Goal: Task Accomplishment & Management: Use online tool/utility

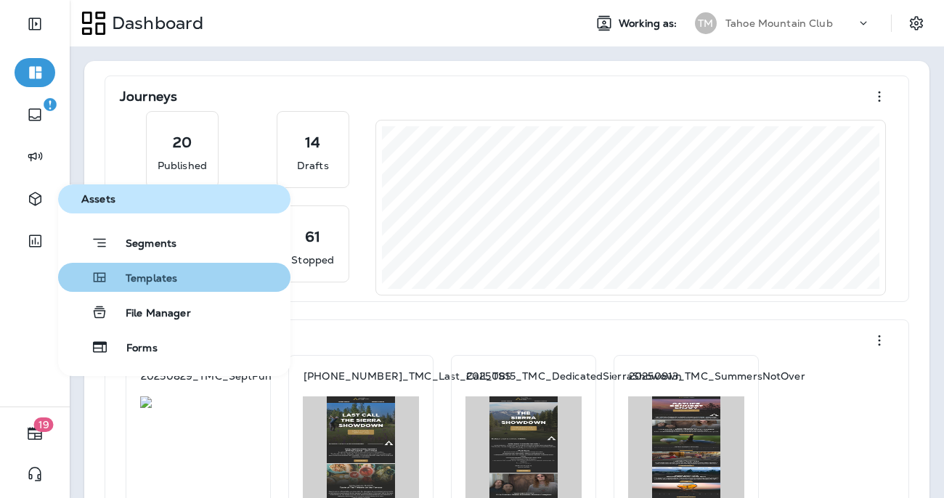
click at [137, 273] on span "Templates" at bounding box center [142, 279] width 69 height 14
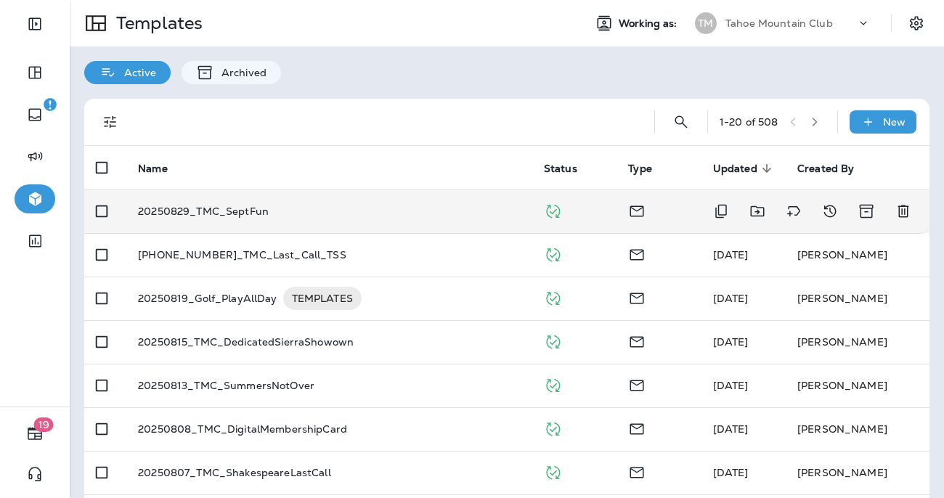
click at [248, 217] on p "20250829_TMC_SeptFun" at bounding box center [203, 212] width 131 height 12
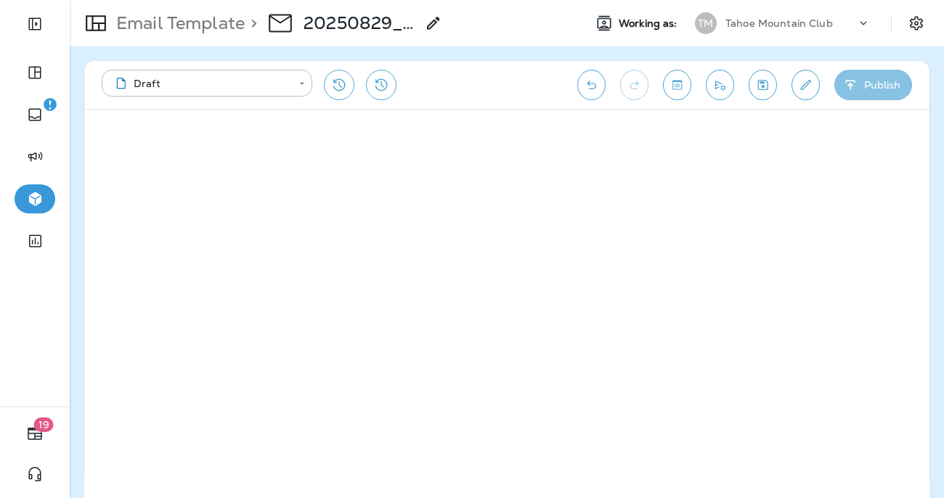
click at [867, 88] on button "Publish" at bounding box center [874, 85] width 78 height 31
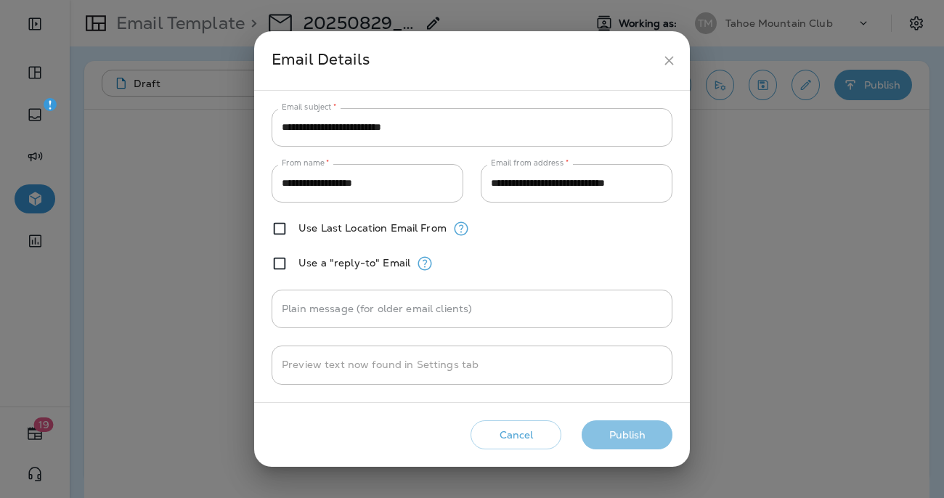
click at [629, 439] on button "Publish" at bounding box center [627, 436] width 91 height 30
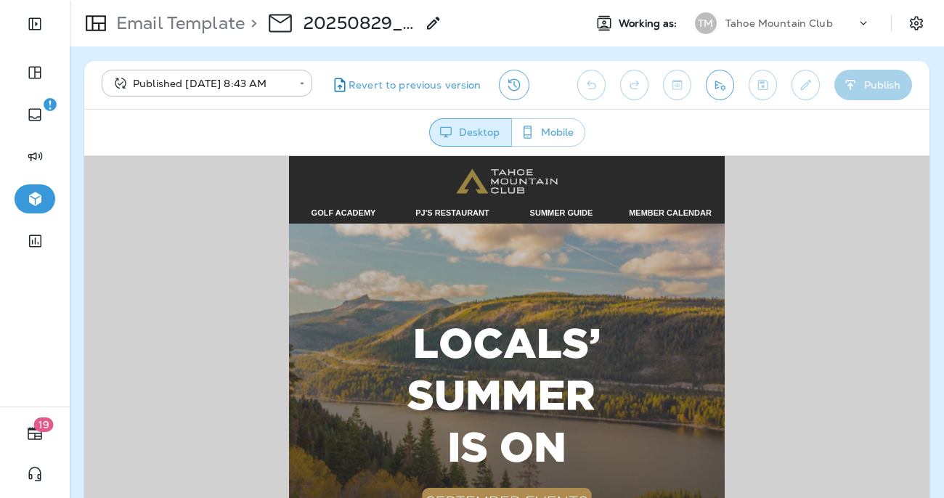
click at [337, 214] on span "GOLF ACADEMY" at bounding box center [344, 212] width 65 height 9
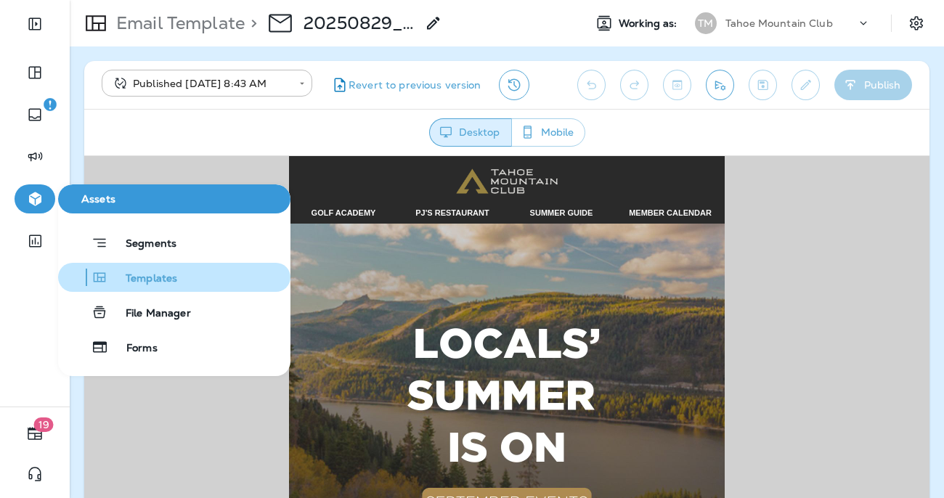
click at [159, 285] on span "Templates" at bounding box center [142, 279] width 69 height 14
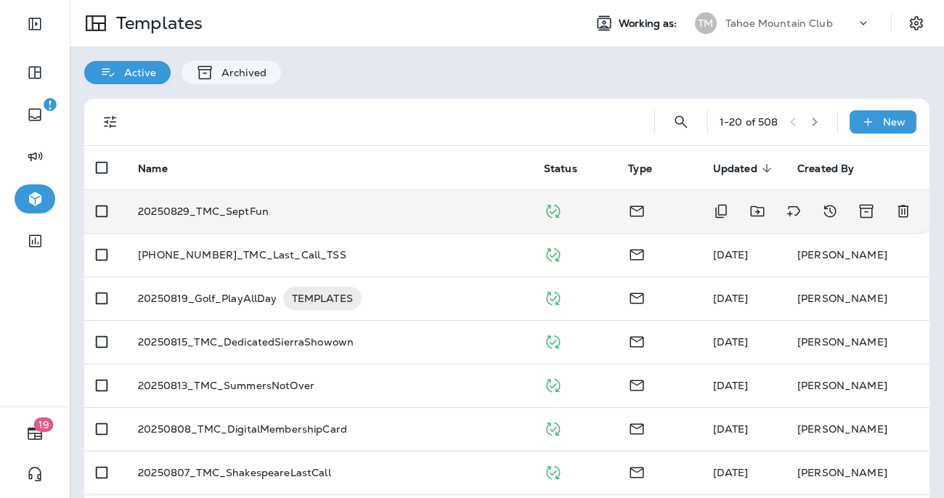
click at [246, 206] on p "20250829_TMC_SeptFun" at bounding box center [203, 212] width 131 height 12
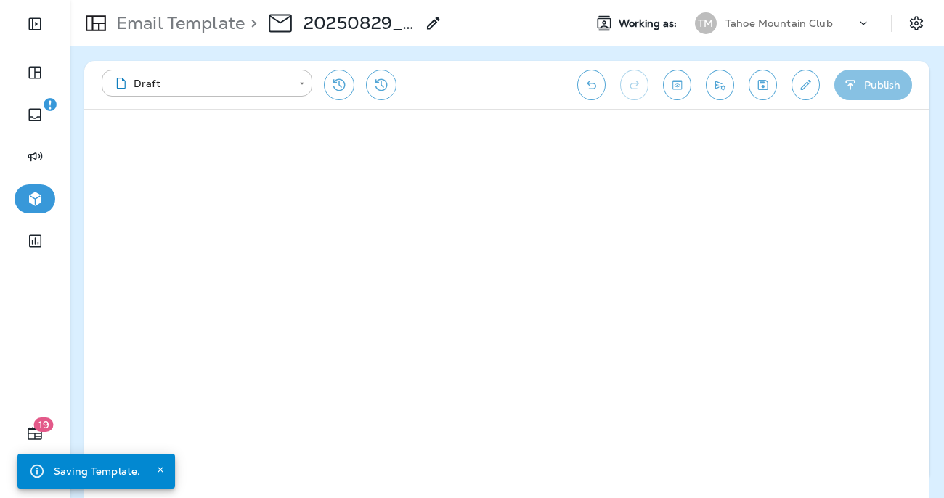
click at [886, 81] on button "Publish" at bounding box center [874, 85] width 78 height 31
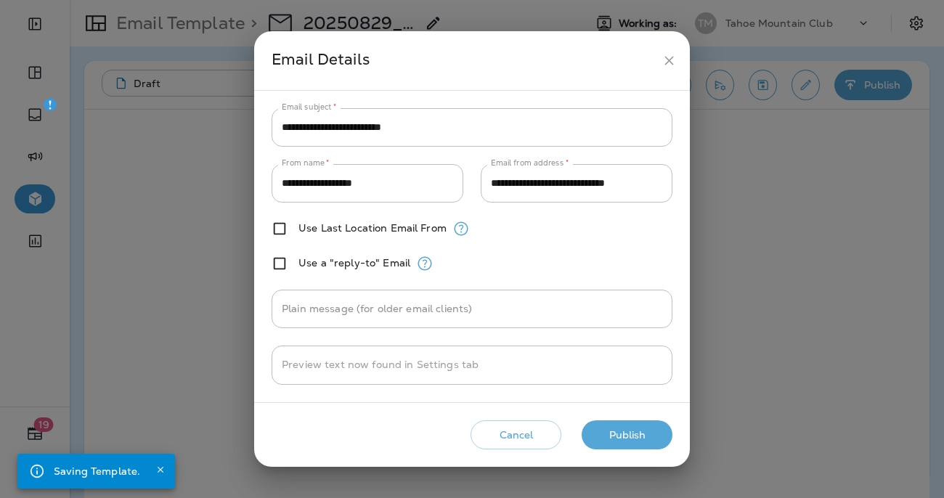
click at [611, 448] on button "Publish" at bounding box center [627, 436] width 91 height 30
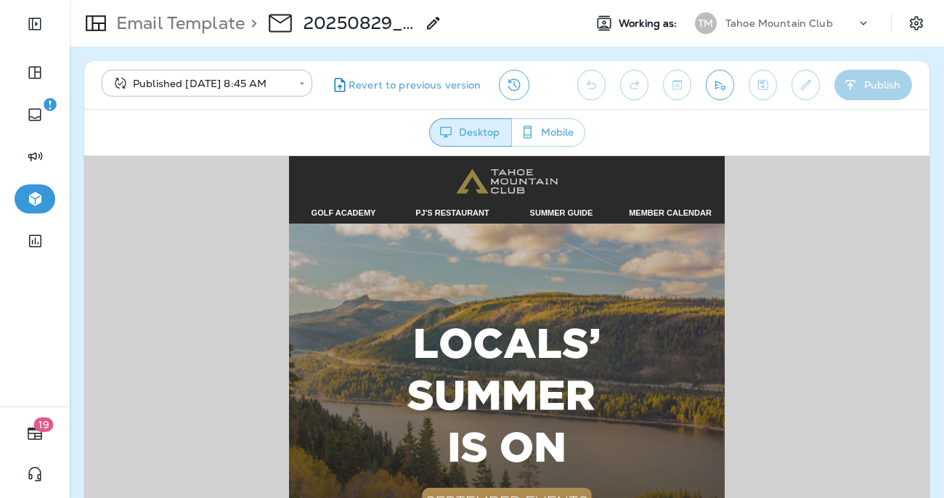
click at [350, 207] on link "GOLF ACADEMY" at bounding box center [344, 211] width 65 height 11
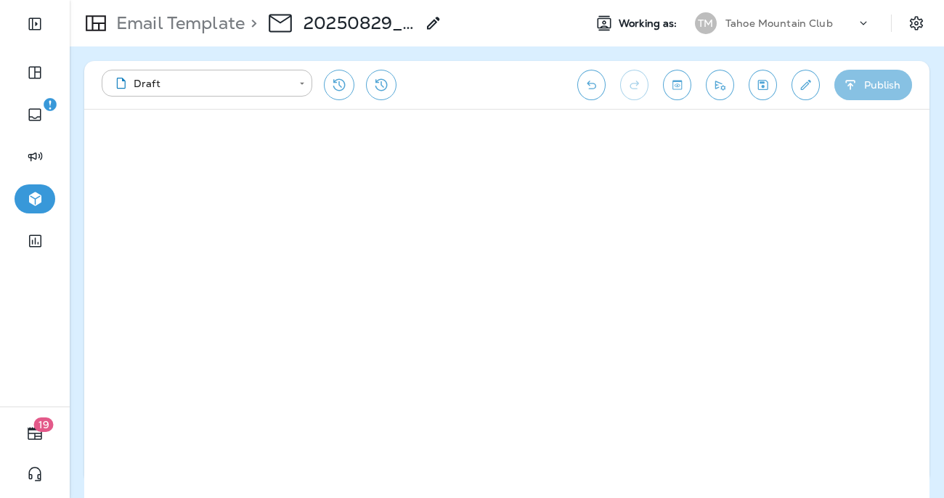
click at [867, 86] on button "Publish" at bounding box center [874, 85] width 78 height 31
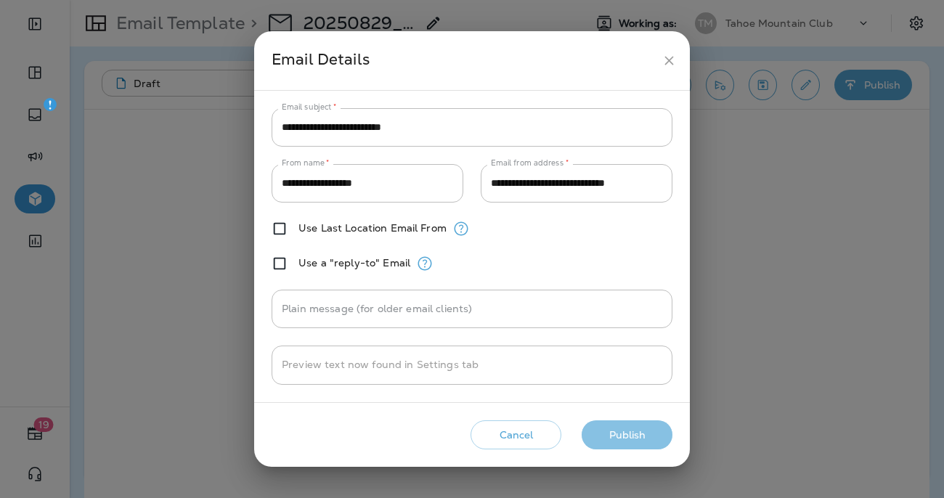
click at [616, 441] on button "Publish" at bounding box center [627, 436] width 91 height 30
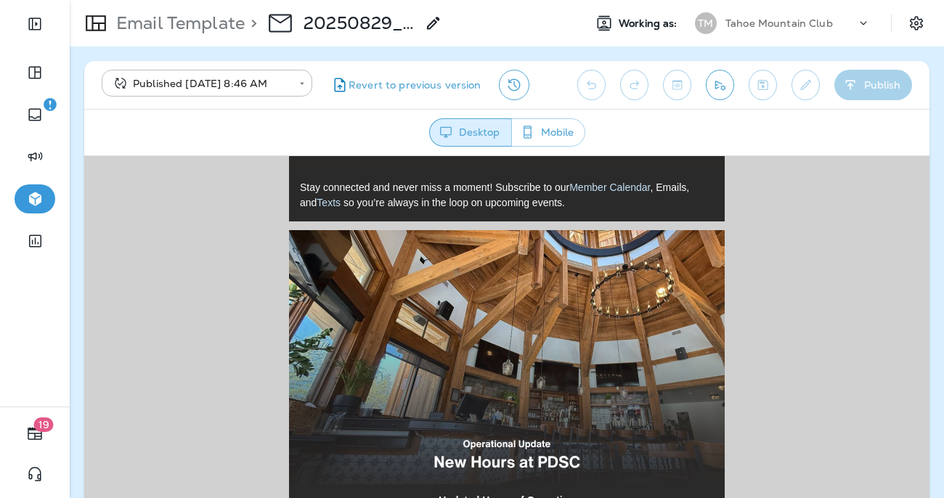
scroll to position [554, 0]
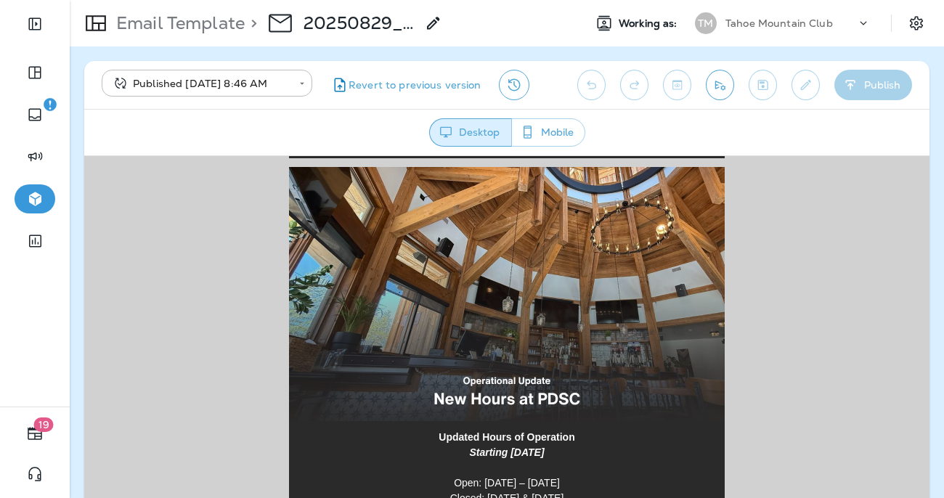
click at [491, 330] on img at bounding box center [507, 293] width 436 height 254
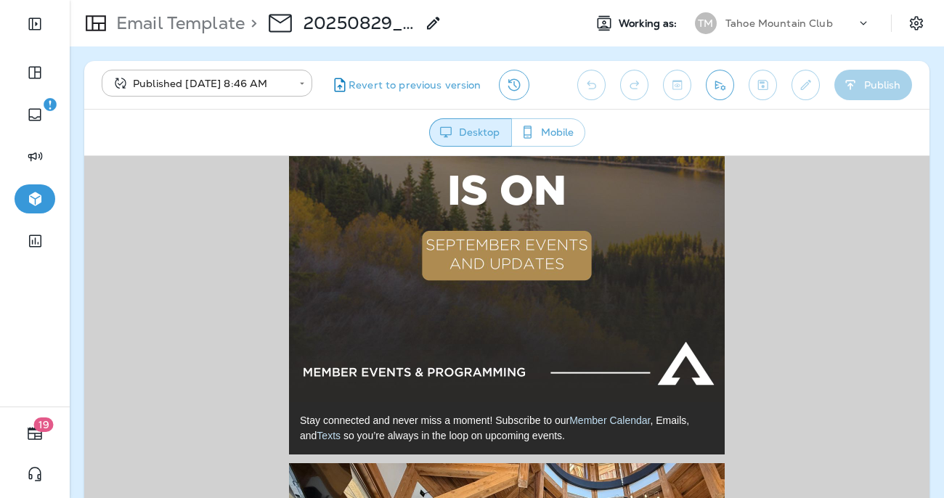
scroll to position [0, 0]
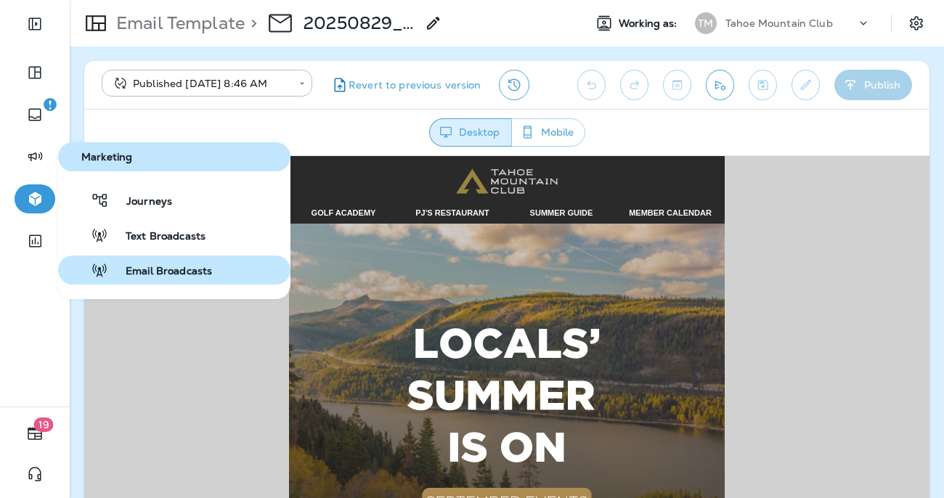
click at [187, 275] on span "Email Broadcasts" at bounding box center [160, 272] width 104 height 14
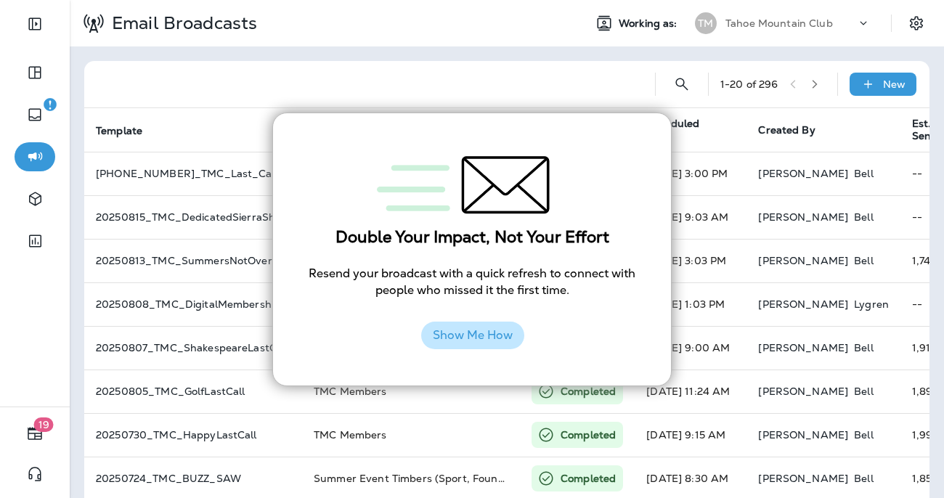
click at [469, 341] on button "Show Me How" at bounding box center [472, 336] width 103 height 28
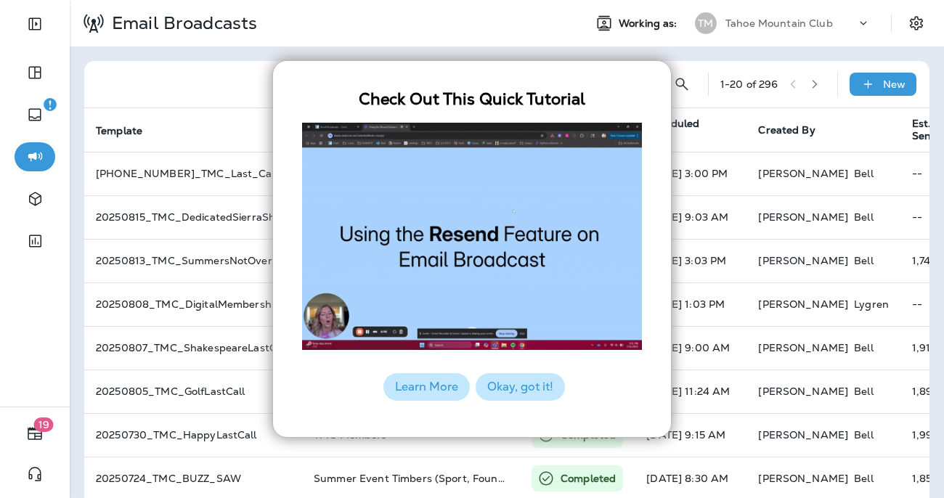
click at [513, 392] on button "Okay, got it!" at bounding box center [520, 387] width 89 height 28
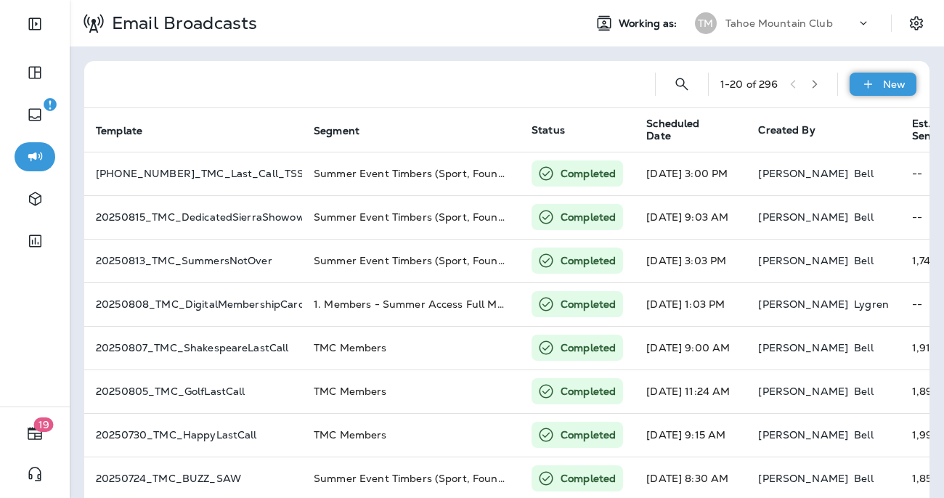
click at [881, 82] on div "New" at bounding box center [883, 84] width 67 height 23
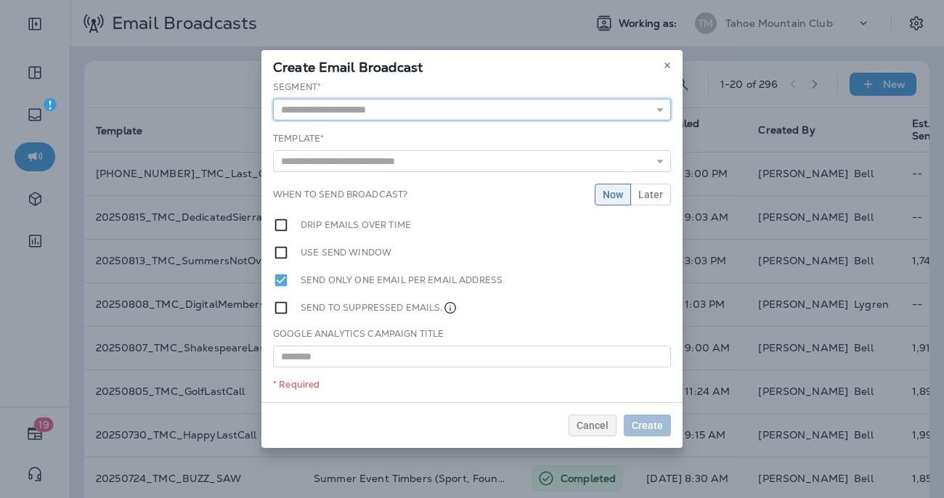
click at [400, 109] on input "text" at bounding box center [472, 110] width 398 height 22
type input "*"
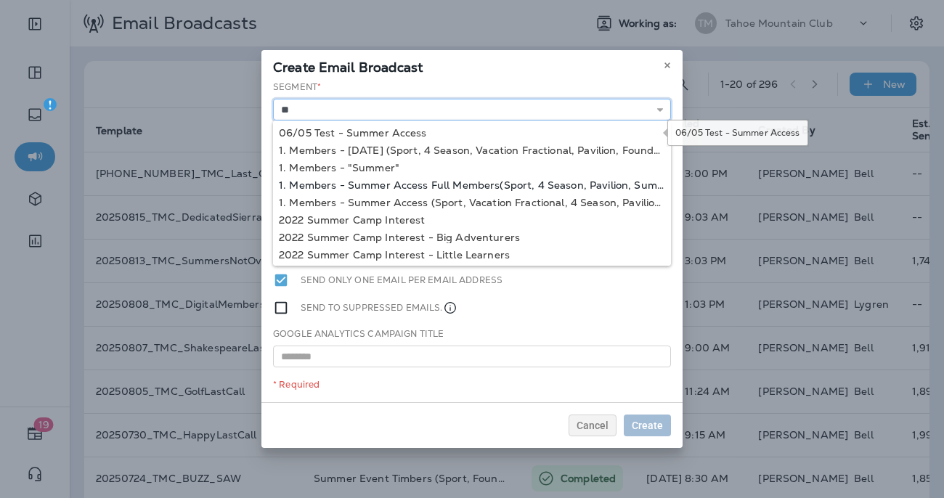
type input "*"
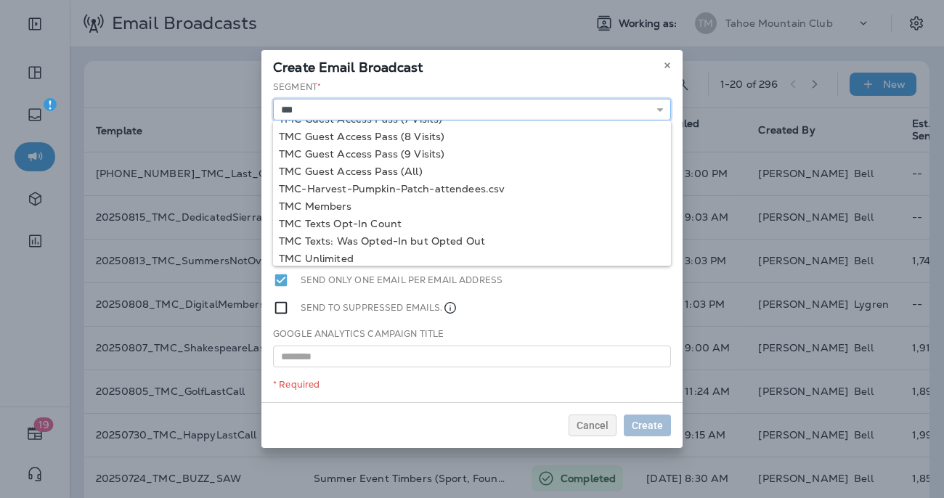
scroll to position [298, 0]
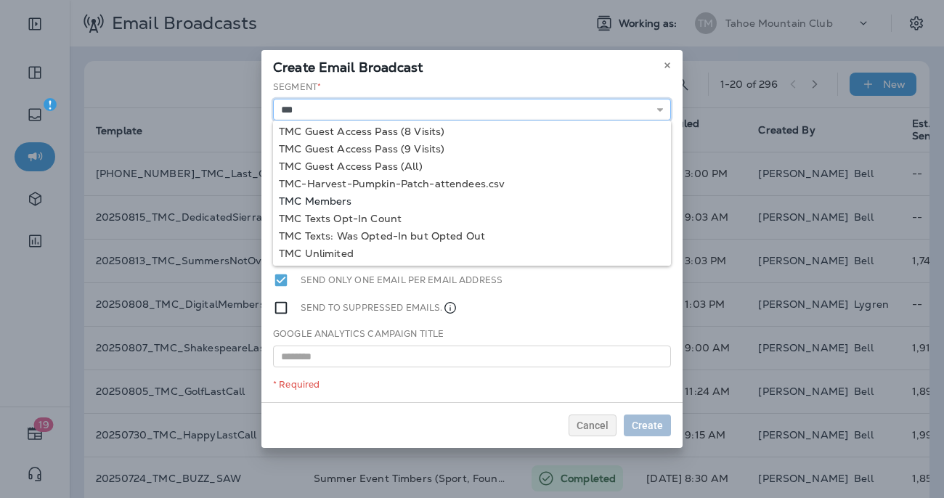
type input "**********"
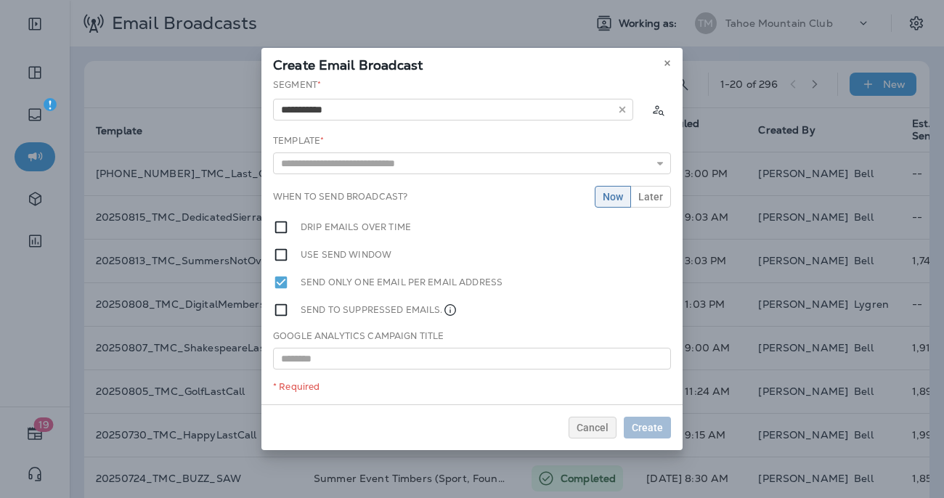
click at [317, 200] on div "**********" at bounding box center [472, 241] width 421 height 326
click at [332, 176] on div "**********" at bounding box center [472, 241] width 421 height 326
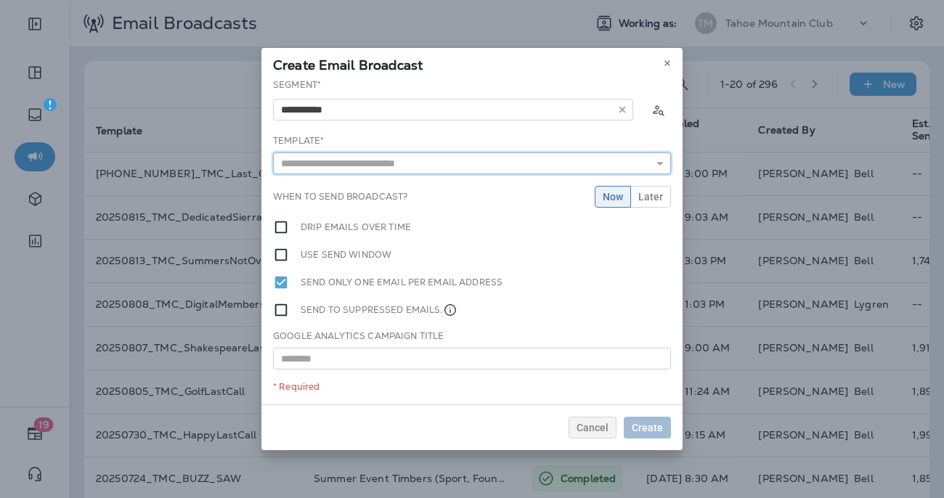
click at [329, 166] on input "text" at bounding box center [472, 164] width 398 height 22
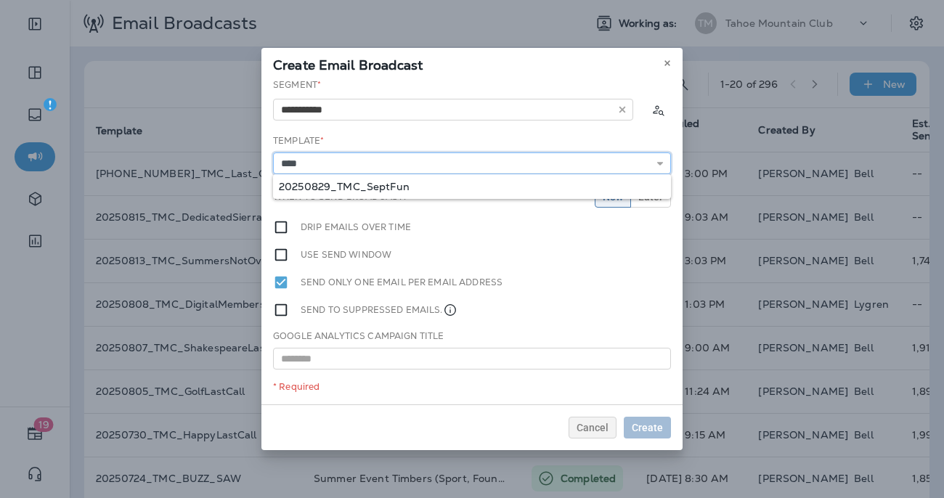
type input "**********"
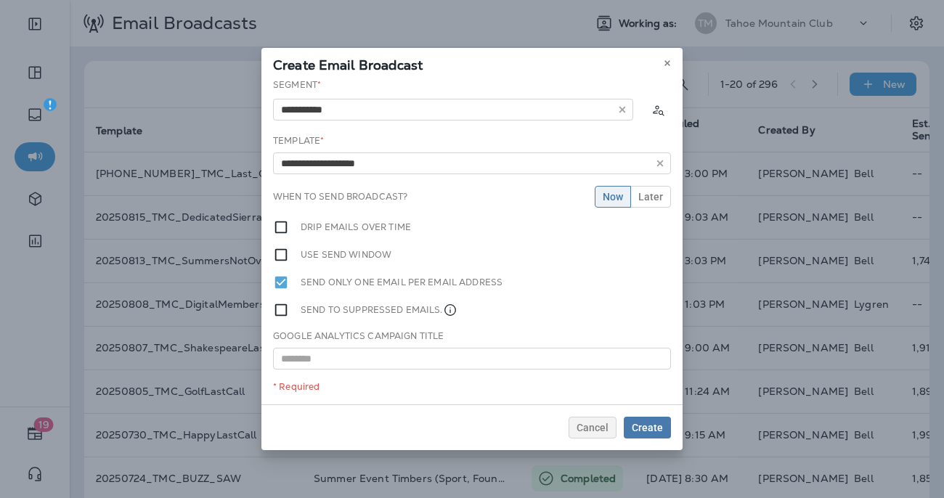
click at [354, 191] on div "**********" at bounding box center [472, 241] width 421 height 326
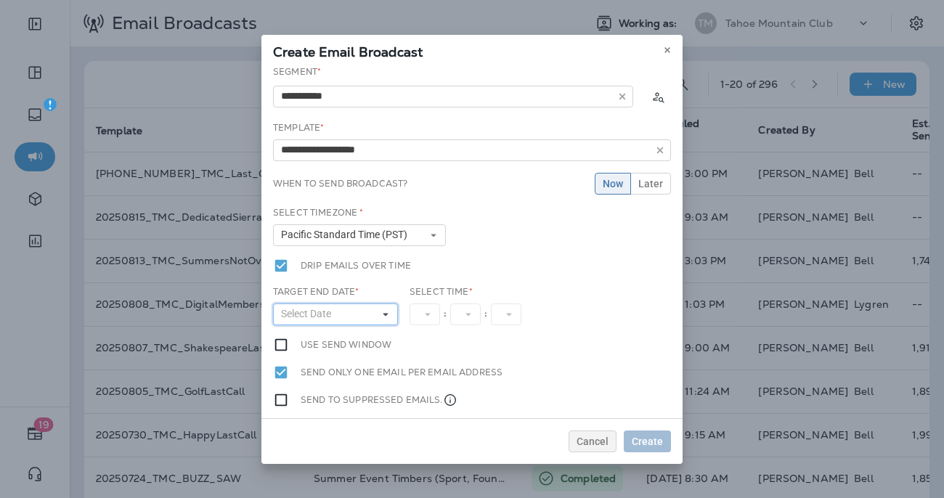
click at [373, 314] on button "Select Date" at bounding box center [335, 315] width 125 height 22
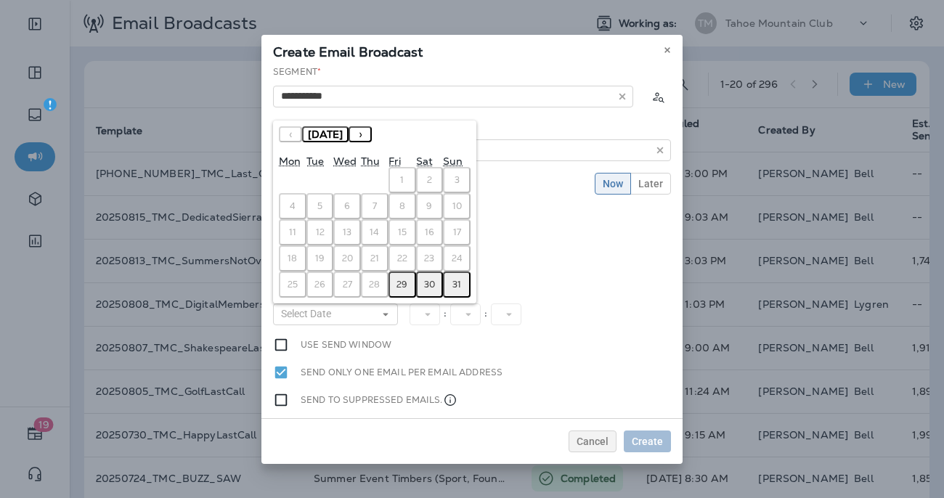
click at [408, 285] on button "29" at bounding box center [403, 285] width 28 height 26
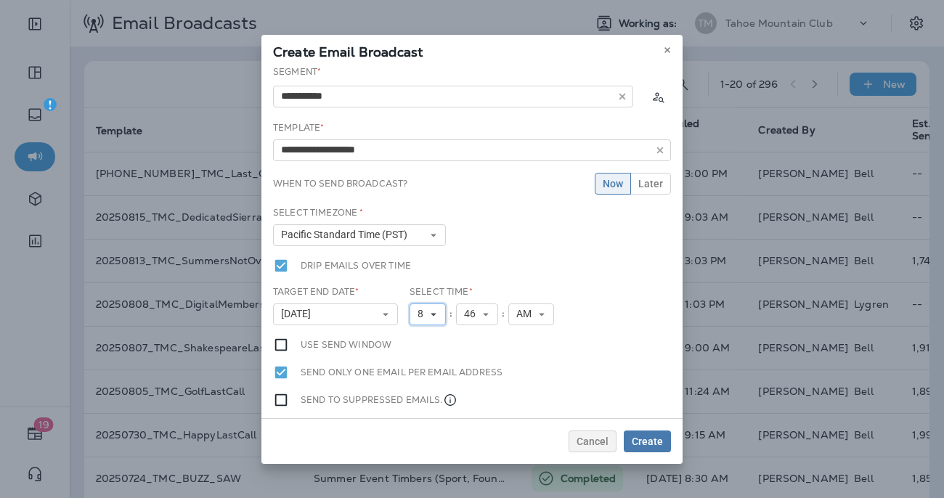
click at [438, 315] on button "8" at bounding box center [428, 315] width 36 height 22
click at [422, 270] on link "10" at bounding box center [428, 269] width 36 height 17
click at [490, 317] on icon at bounding box center [491, 314] width 9 height 9
click at [478, 105] on link "00" at bounding box center [483, 112] width 42 height 17
click at [521, 227] on div "Select Timezone * Pacific Standard Time (PST) Eastern Standard Time (EST) Centr…" at bounding box center [472, 232] width 410 height 52
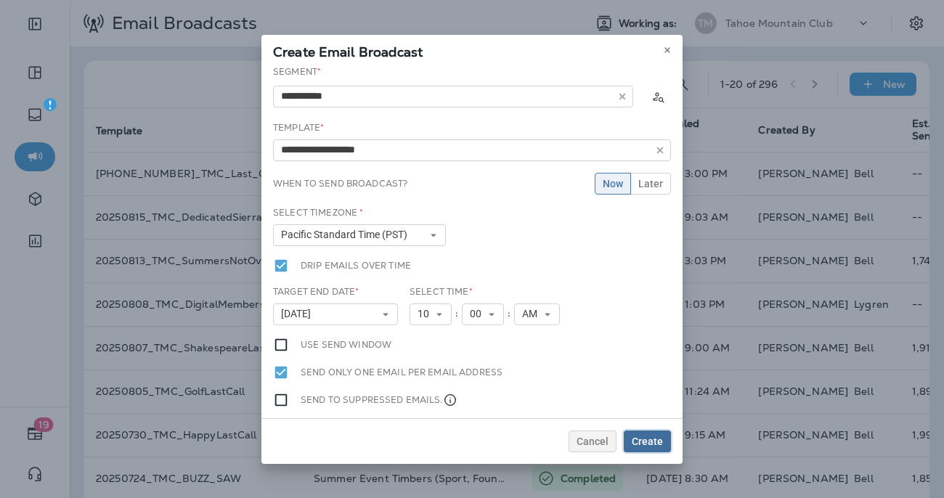
click at [658, 441] on span "Create" at bounding box center [647, 442] width 31 height 10
